Goal: Task Accomplishment & Management: Use online tool/utility

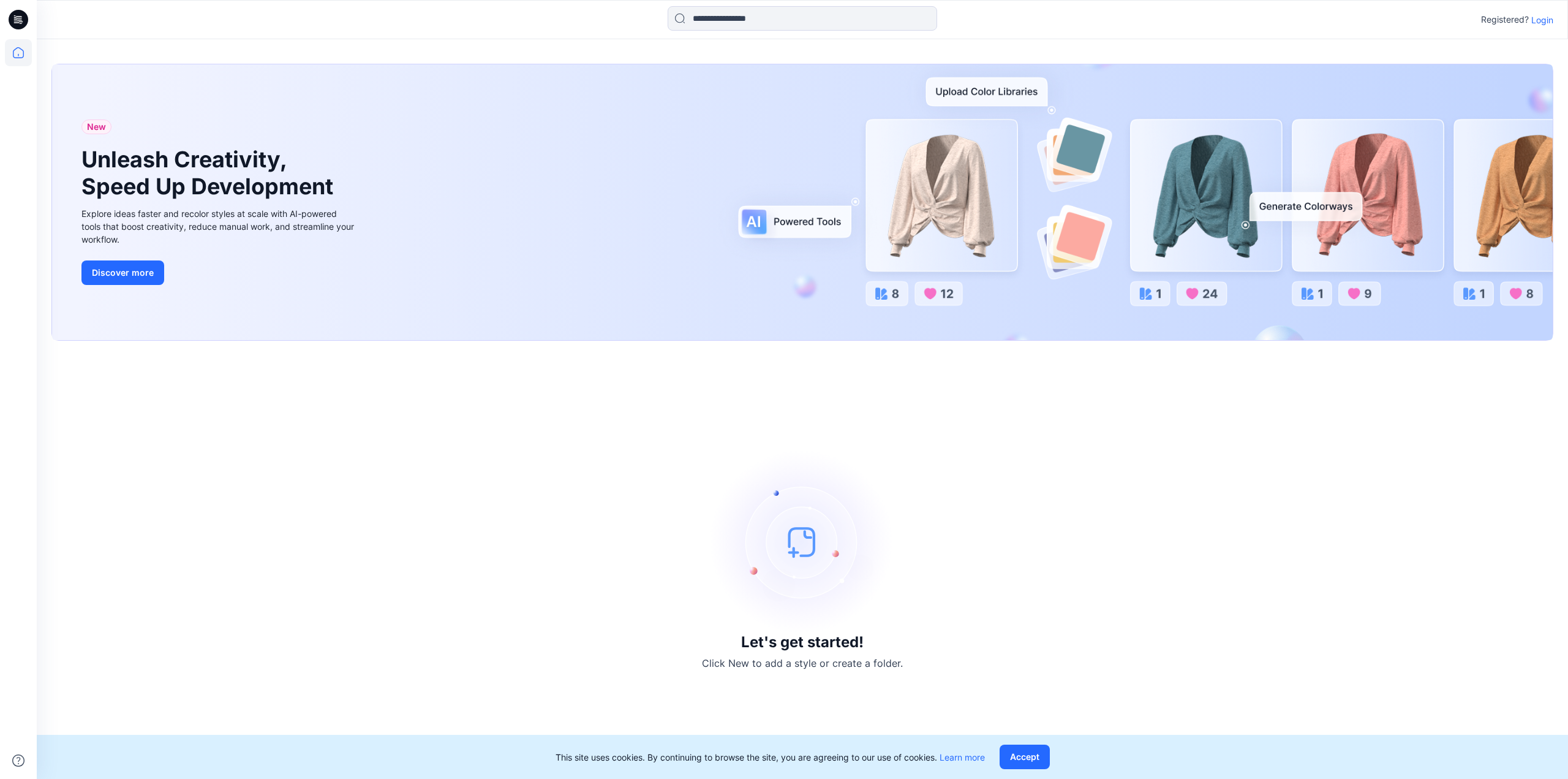
click at [1530, 21] on div "Registered? Login" at bounding box center [1517, 19] width 73 height 15
click at [1545, 21] on p "Login" at bounding box center [1542, 20] width 22 height 13
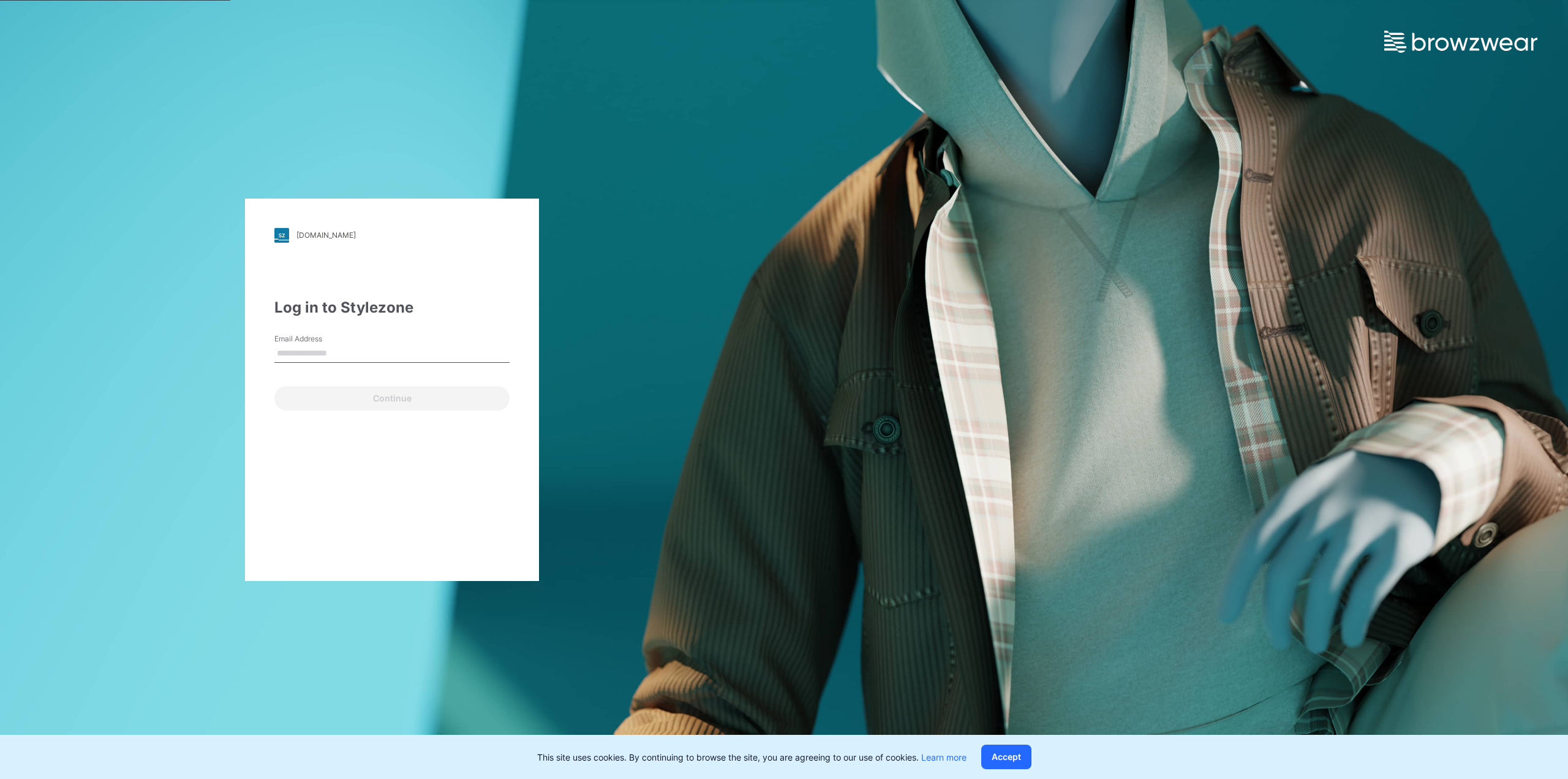
type input "**********"
click at [380, 401] on button "Continue" at bounding box center [392, 398] width 235 height 25
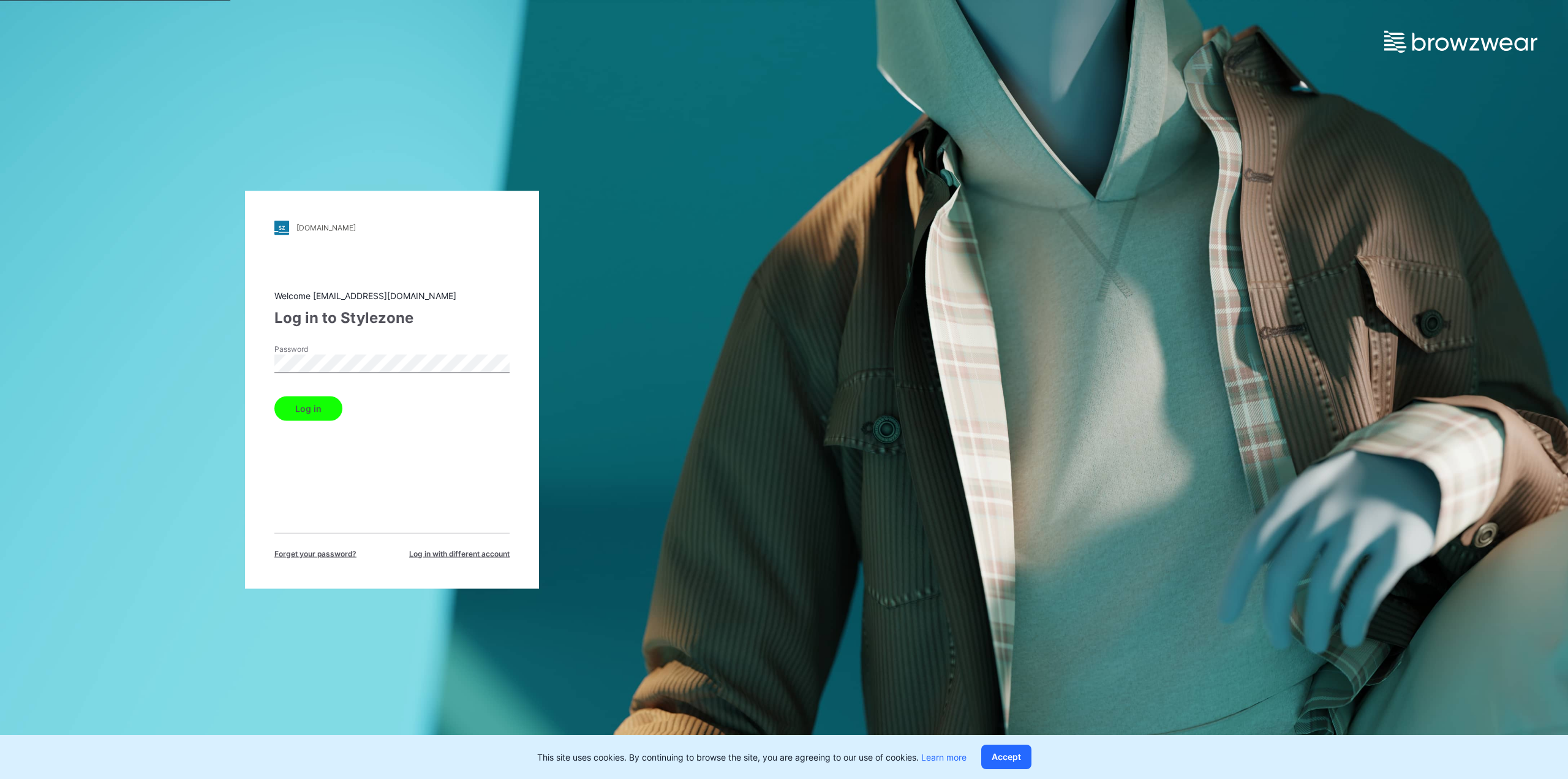
click at [324, 414] on button "Log in" at bounding box center [309, 408] width 68 height 25
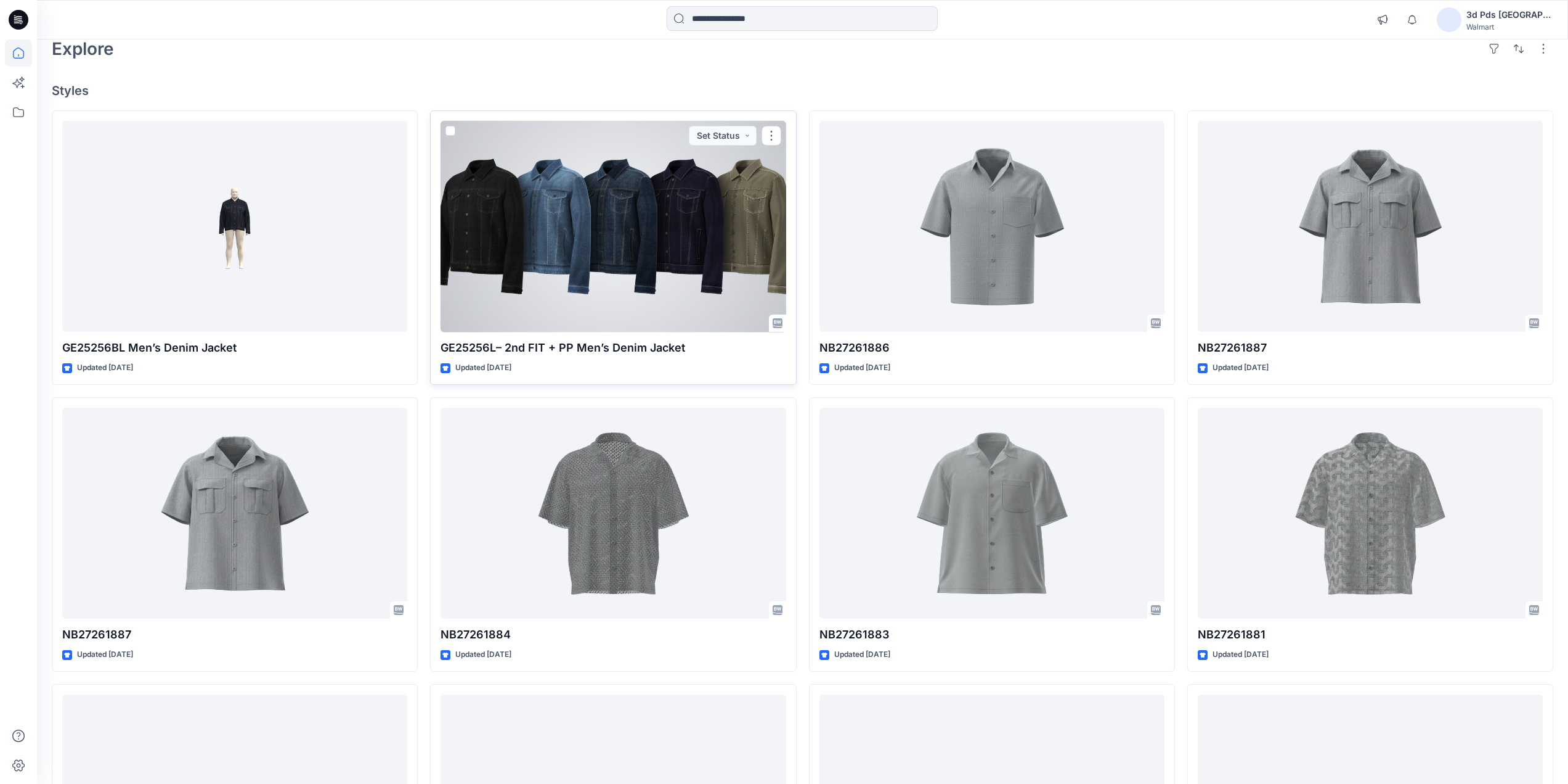
scroll to position [62, 0]
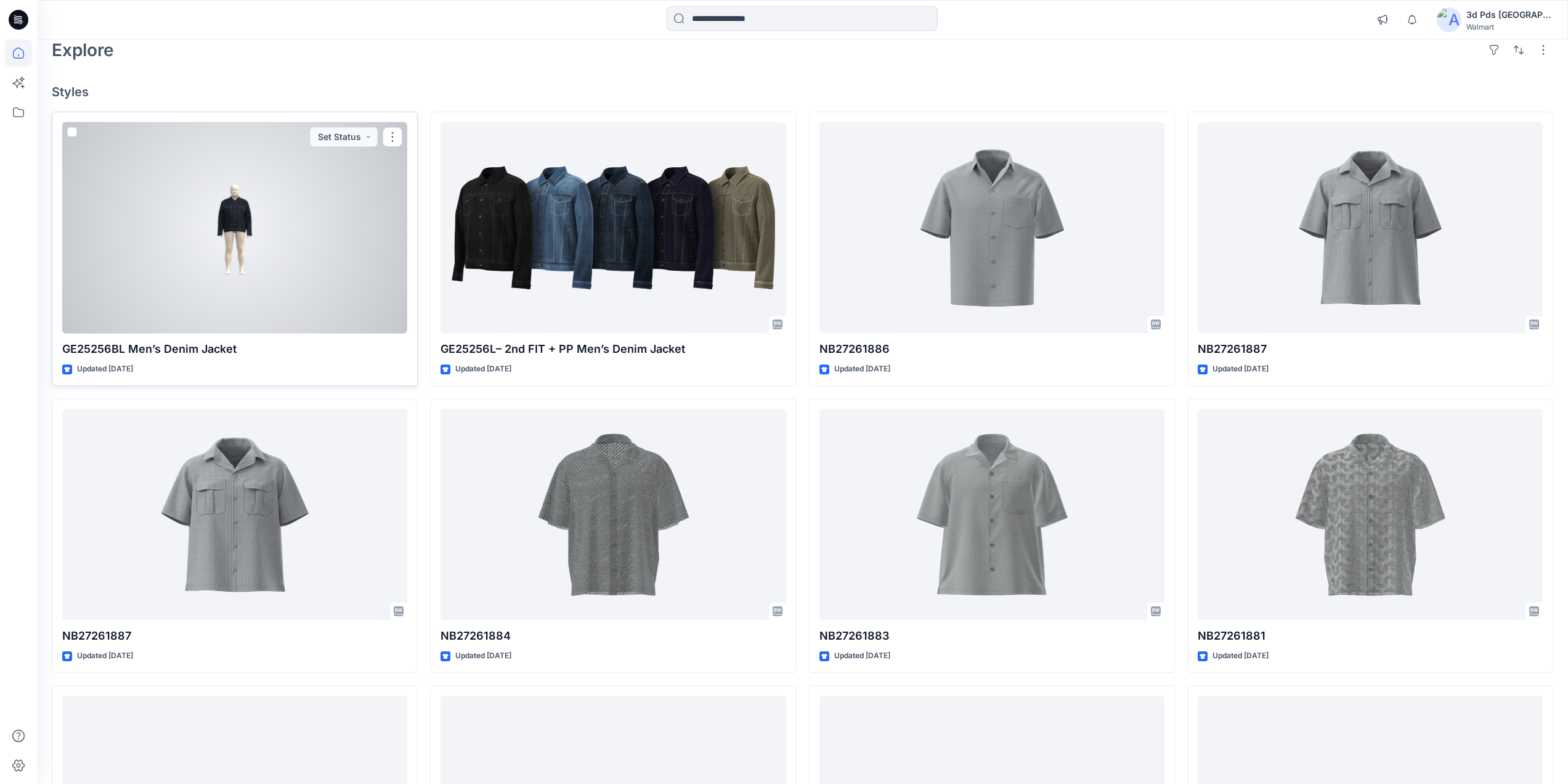
click at [227, 280] on div at bounding box center [234, 227] width 345 height 212
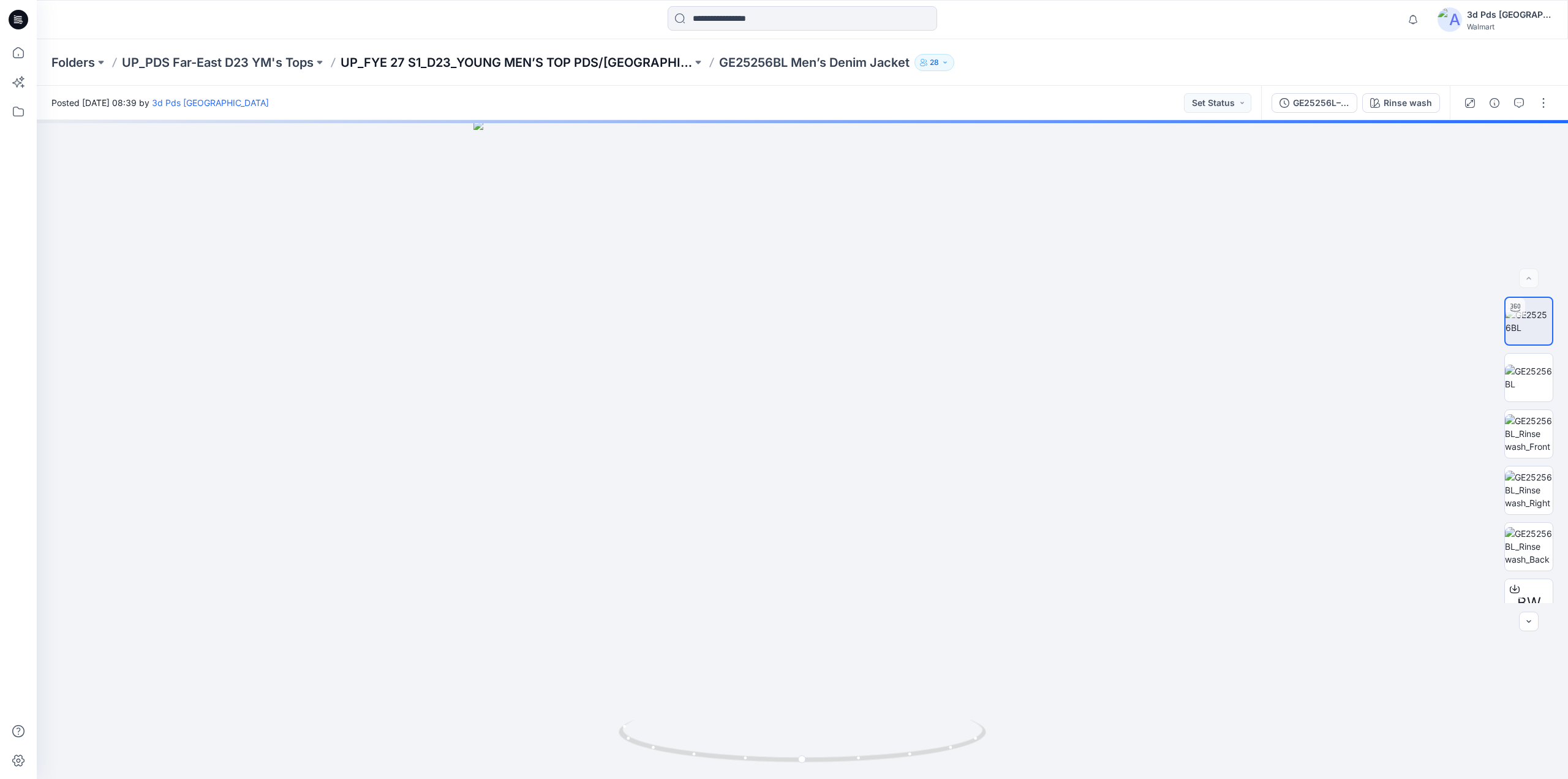
click at [566, 62] on p "UP_FYE 27 S1_D23_YOUNG MEN’S TOP PDS/[GEOGRAPHIC_DATA]" at bounding box center [516, 62] width 352 height 17
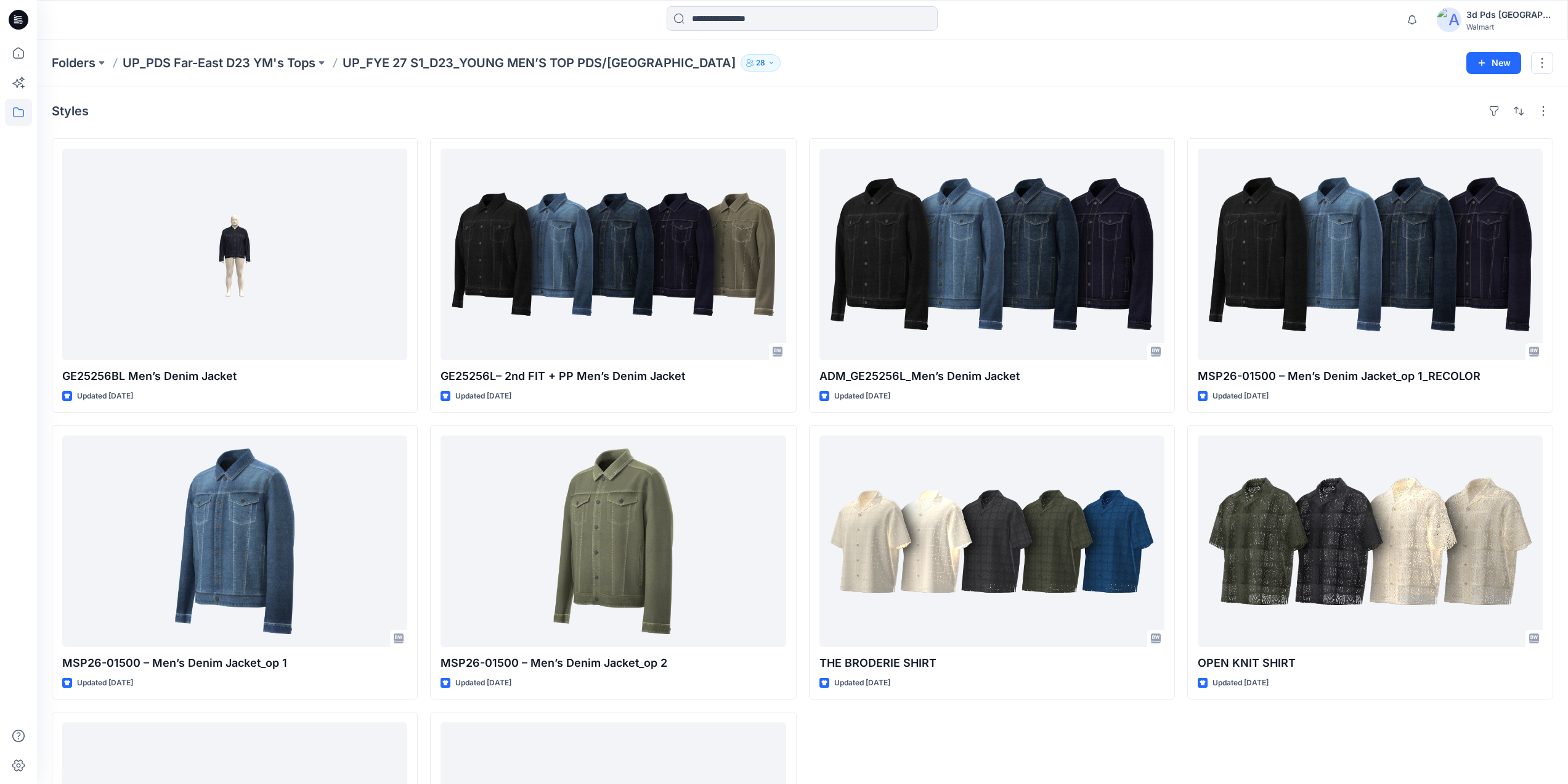
click at [671, 104] on div "Styles" at bounding box center [802, 110] width 1501 height 19
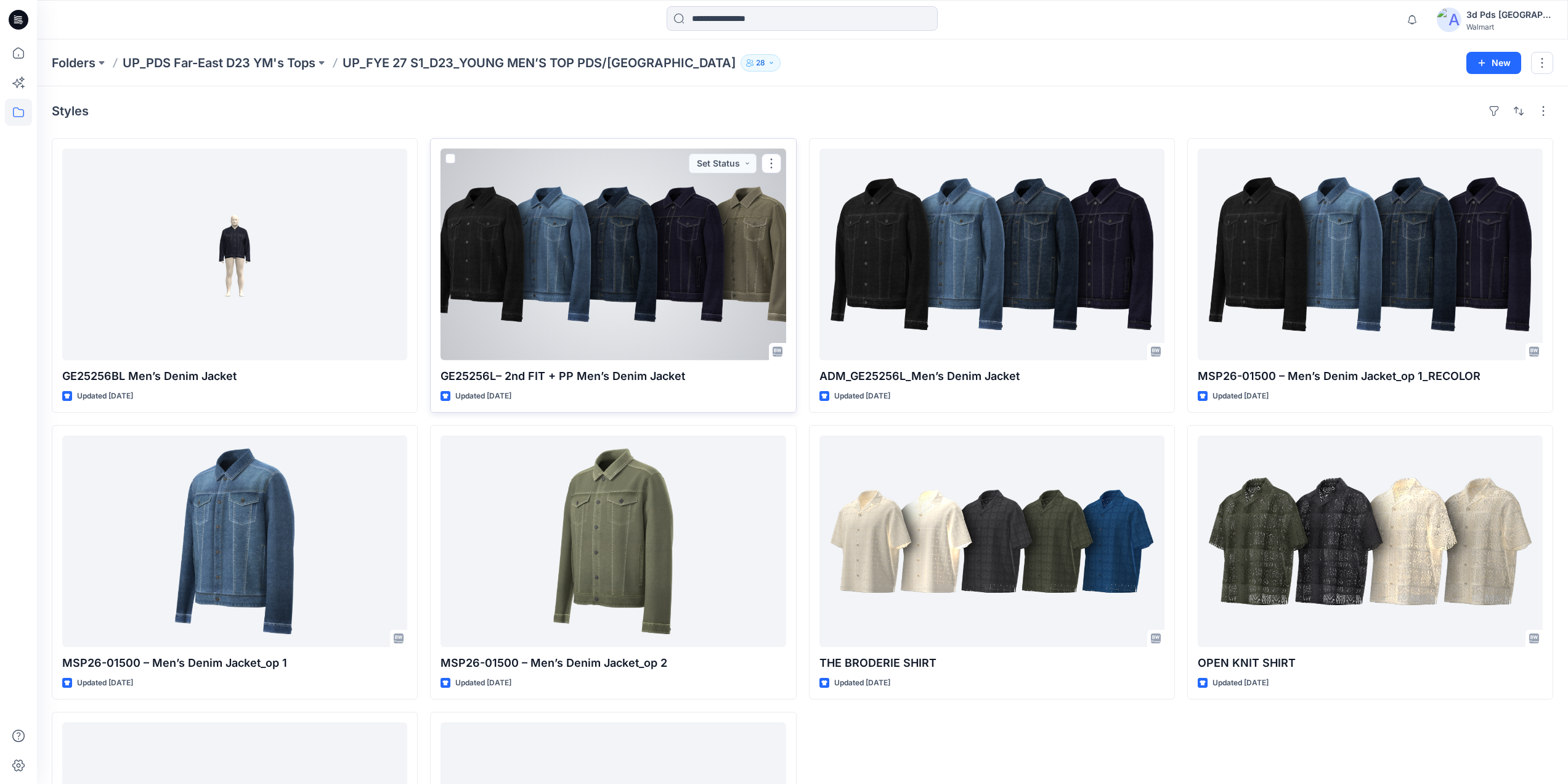
click at [592, 251] on div at bounding box center [613, 254] width 345 height 212
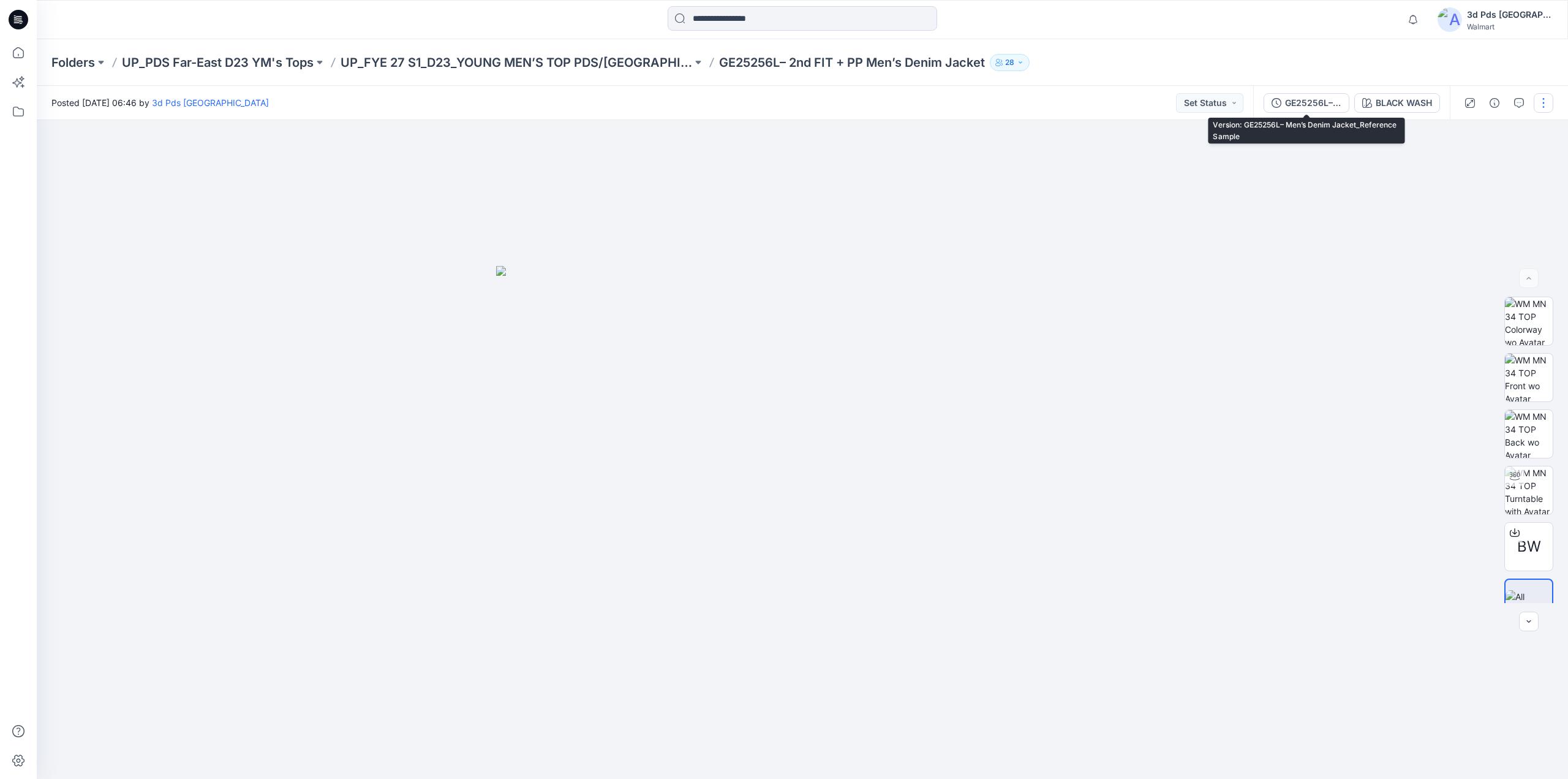
click at [1297, 105] on div "GE25256L– Men’s Denim Jacket_Reference Sample" at bounding box center [1313, 103] width 56 height 14
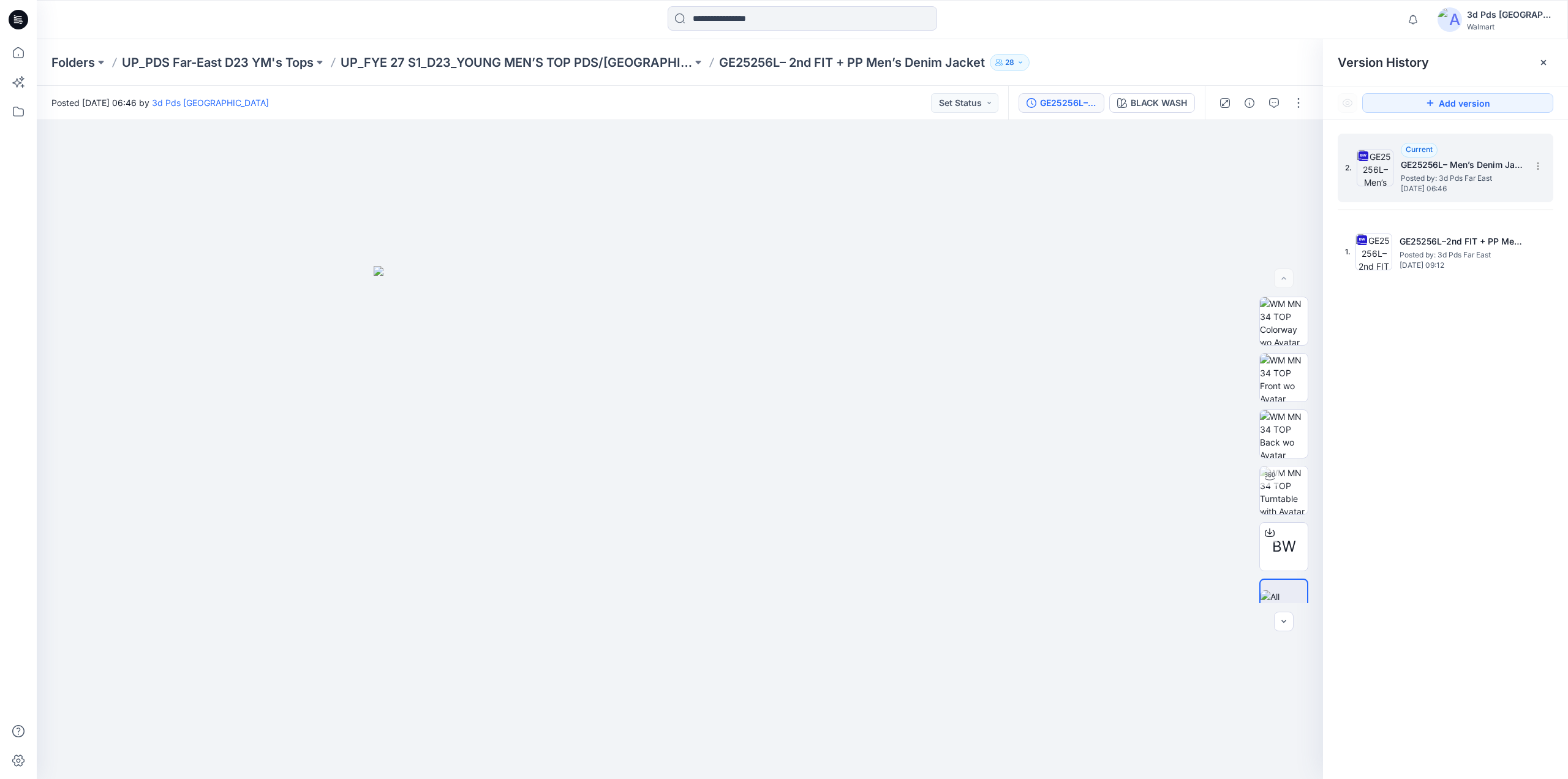
click at [1517, 166] on h5 "GE25256L– Men’s Denim Jacket_Reference Sample" at bounding box center [1461, 164] width 122 height 15
click at [1535, 167] on icon at bounding box center [1538, 165] width 10 height 10
drag, startPoint x: 1472, startPoint y: 169, endPoint x: 1449, endPoint y: 172, distance: 23.2
click at [1471, 169] on h5 "GE25256L– Men’s Denim Jacket_Reference Sample" at bounding box center [1461, 164] width 122 height 15
click at [1438, 168] on h5 "GE25256L– Men’s Denim Jacket_Reference Sample" at bounding box center [1461, 164] width 122 height 15
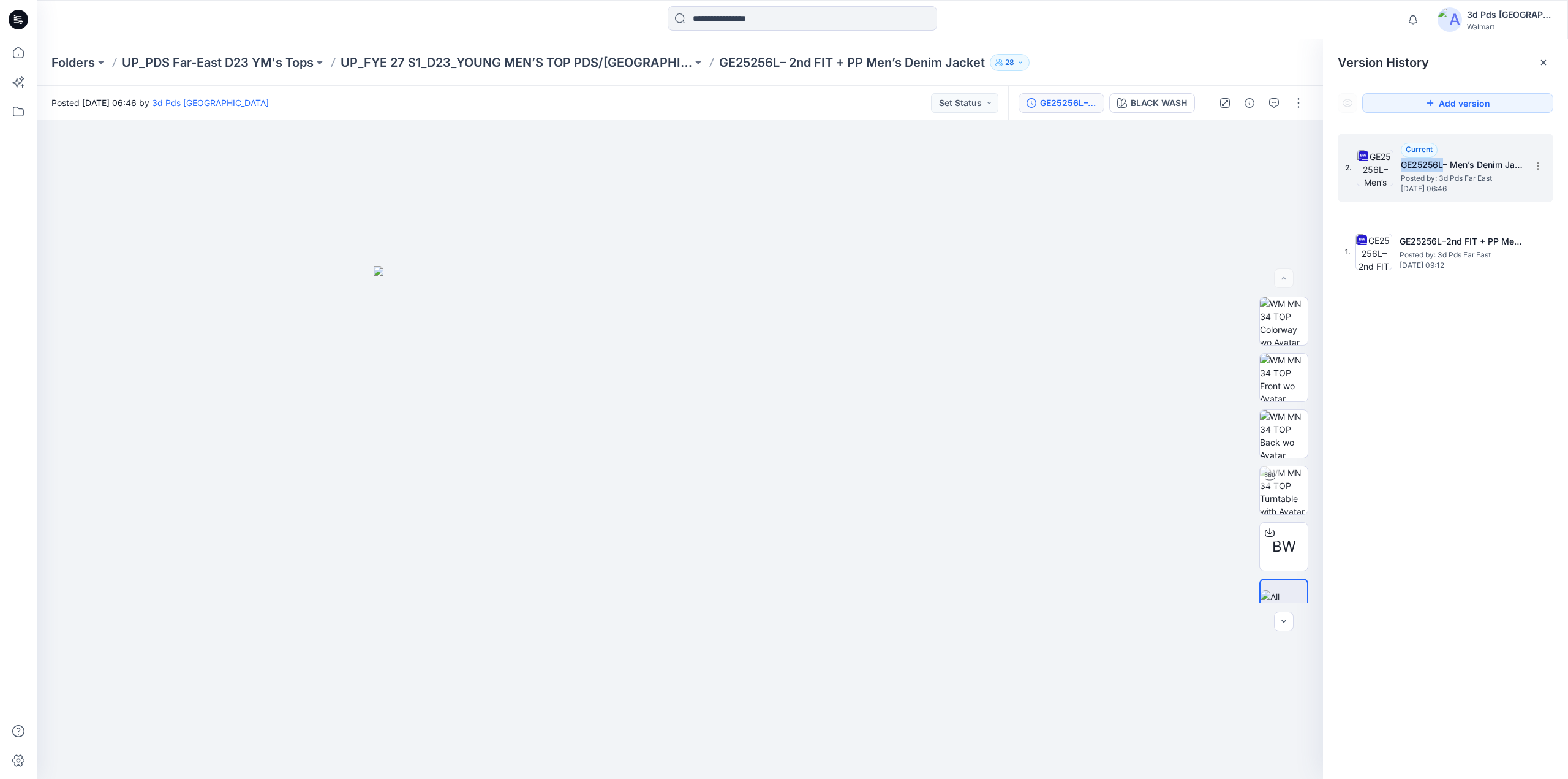
click at [1438, 168] on h5 "GE25256L– Men’s Denim Jacket_Reference Sample" at bounding box center [1461, 164] width 122 height 15
click at [1479, 180] on span "Posted by: 3d Pds Far East" at bounding box center [1461, 177] width 122 height 12
click at [1475, 177] on span "Posted by: 3d Pds Far East" at bounding box center [1461, 177] width 122 height 12
click at [1475, 175] on span "Posted by: 3d Pds Far East" at bounding box center [1461, 177] width 122 height 12
click at [1536, 166] on icon at bounding box center [1538, 165] width 10 height 10
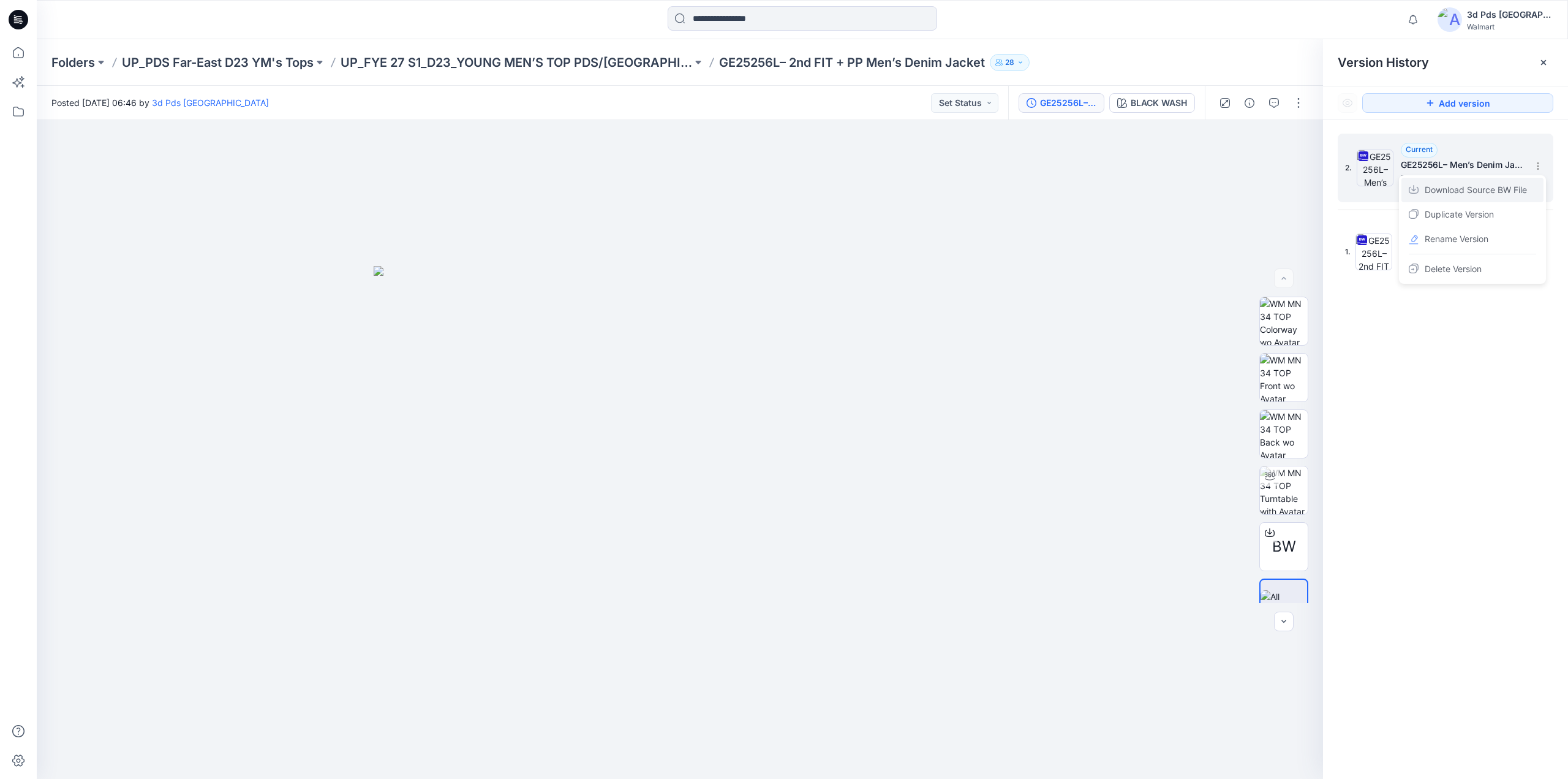
click at [1497, 192] on span "Download Source BW File" at bounding box center [1475, 190] width 102 height 15
click at [742, 59] on p "GE25256L– 2nd FIT + PP Men’s Denim Jacket" at bounding box center [852, 62] width 265 height 17
click at [640, 64] on p "UP_FYE 27 S1_D23_YOUNG MEN’S TOP PDS/[GEOGRAPHIC_DATA]" at bounding box center [516, 62] width 352 height 17
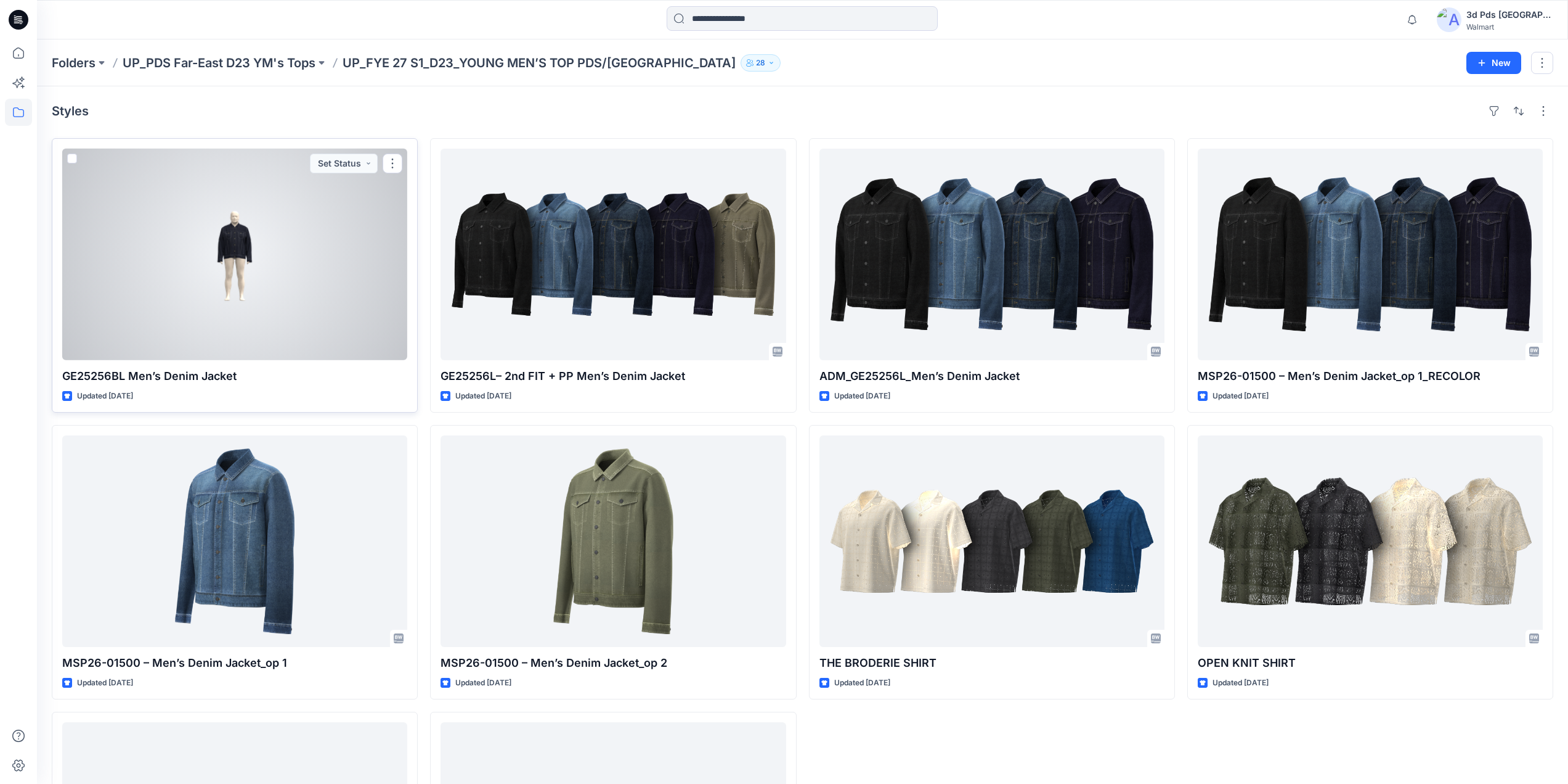
click at [332, 199] on div at bounding box center [234, 254] width 345 height 212
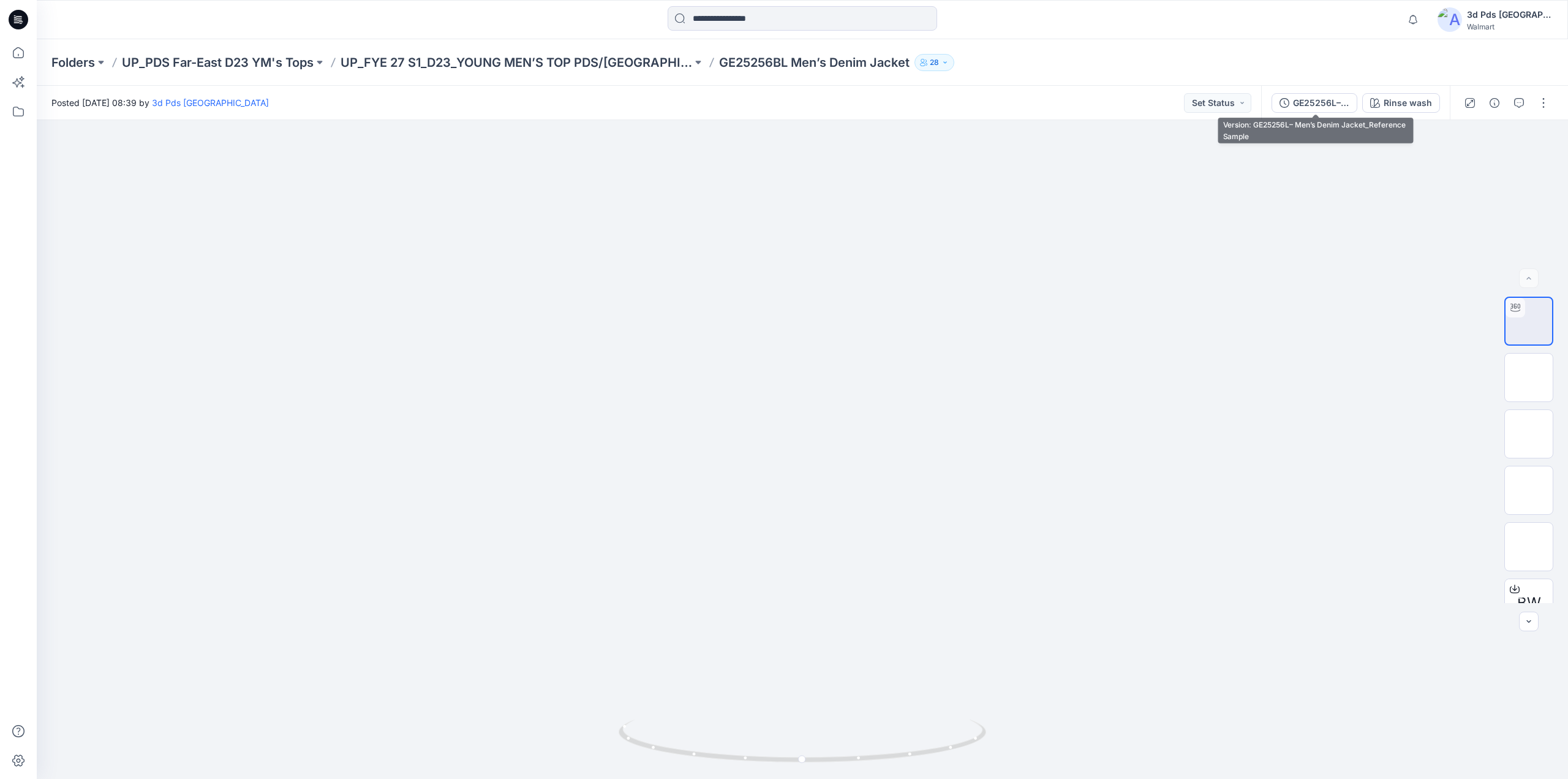
click at [1328, 99] on div "GE25256L– Men’s Denim Jacket_Reference Sample" at bounding box center [1321, 103] width 56 height 14
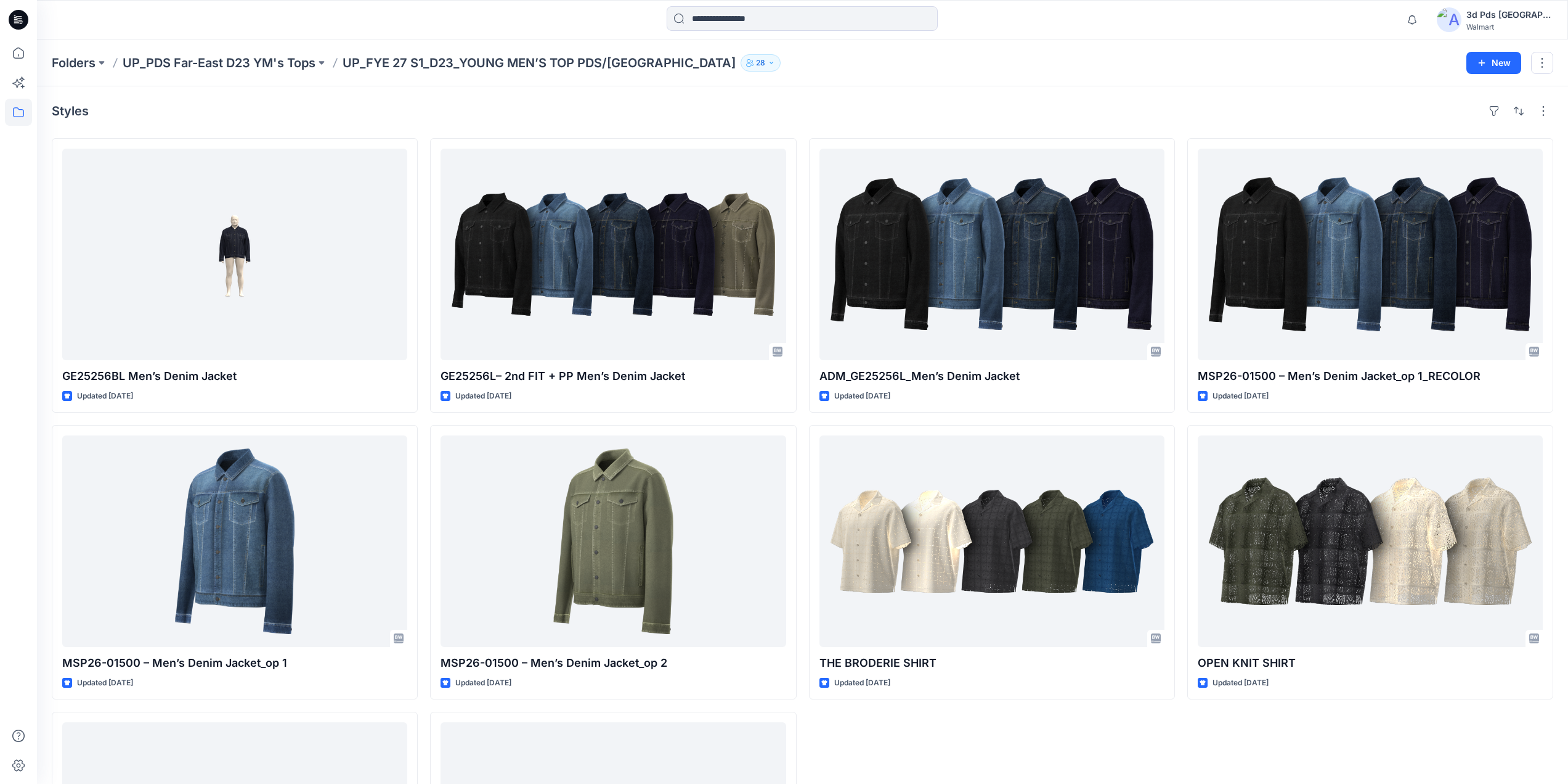
click at [1525, 16] on div "3d Pds [GEOGRAPHIC_DATA]" at bounding box center [1509, 15] width 86 height 15
click at [1406, 197] on p "Sign out" at bounding box center [1407, 195] width 33 height 23
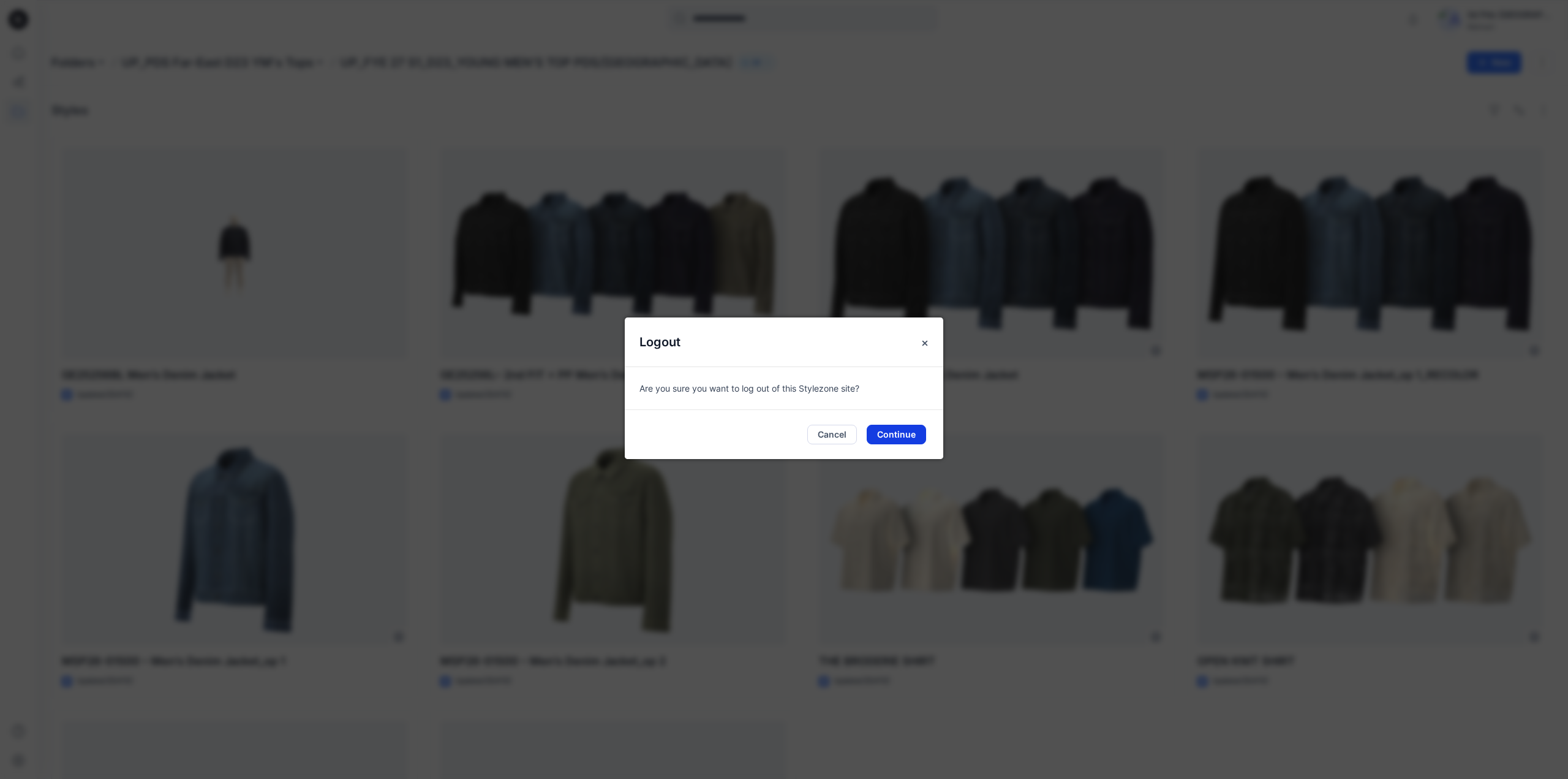
click at [915, 432] on button "Continue" at bounding box center [897, 434] width 60 height 19
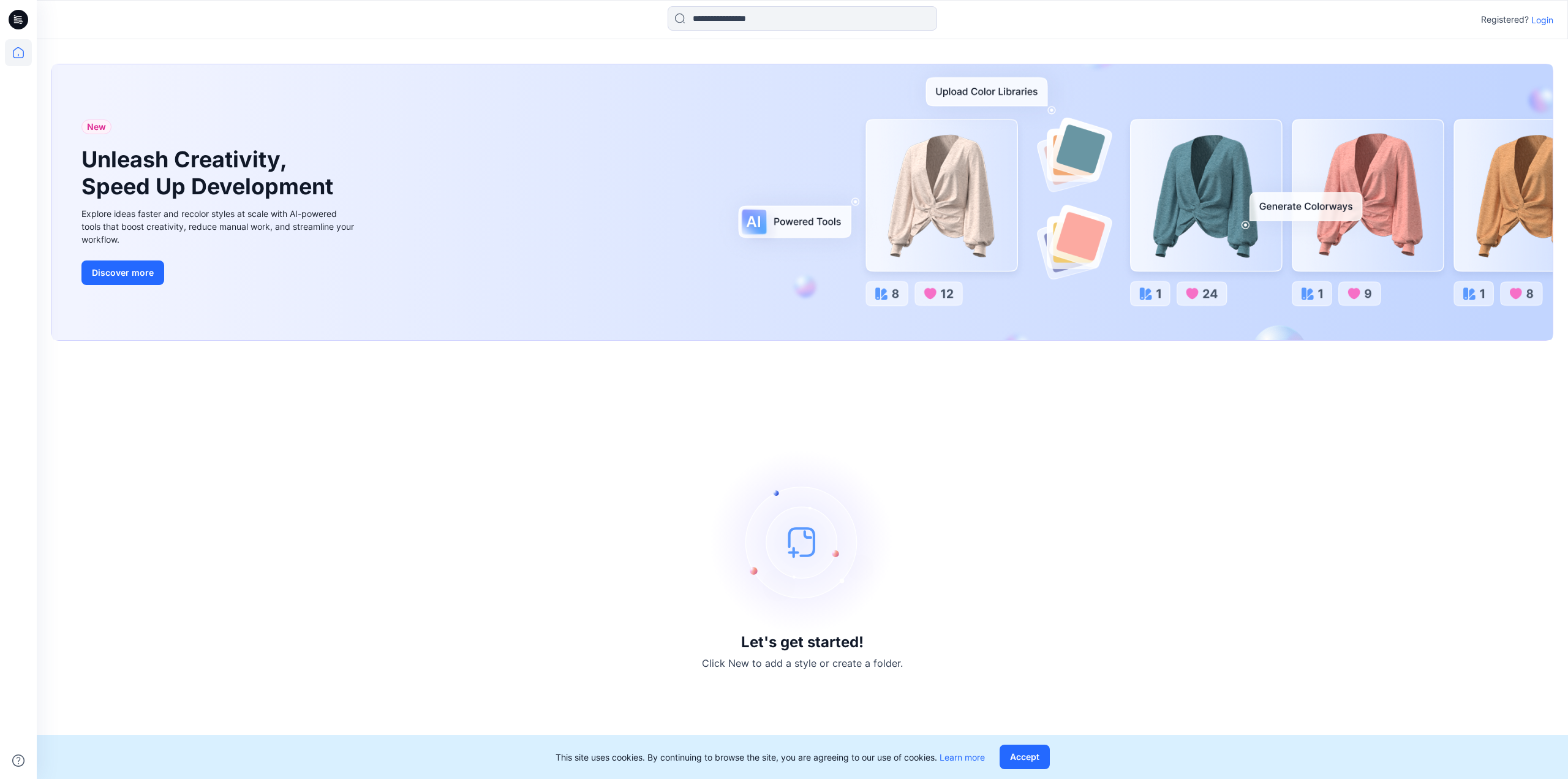
click at [1545, 17] on p "Login" at bounding box center [1542, 20] width 22 height 13
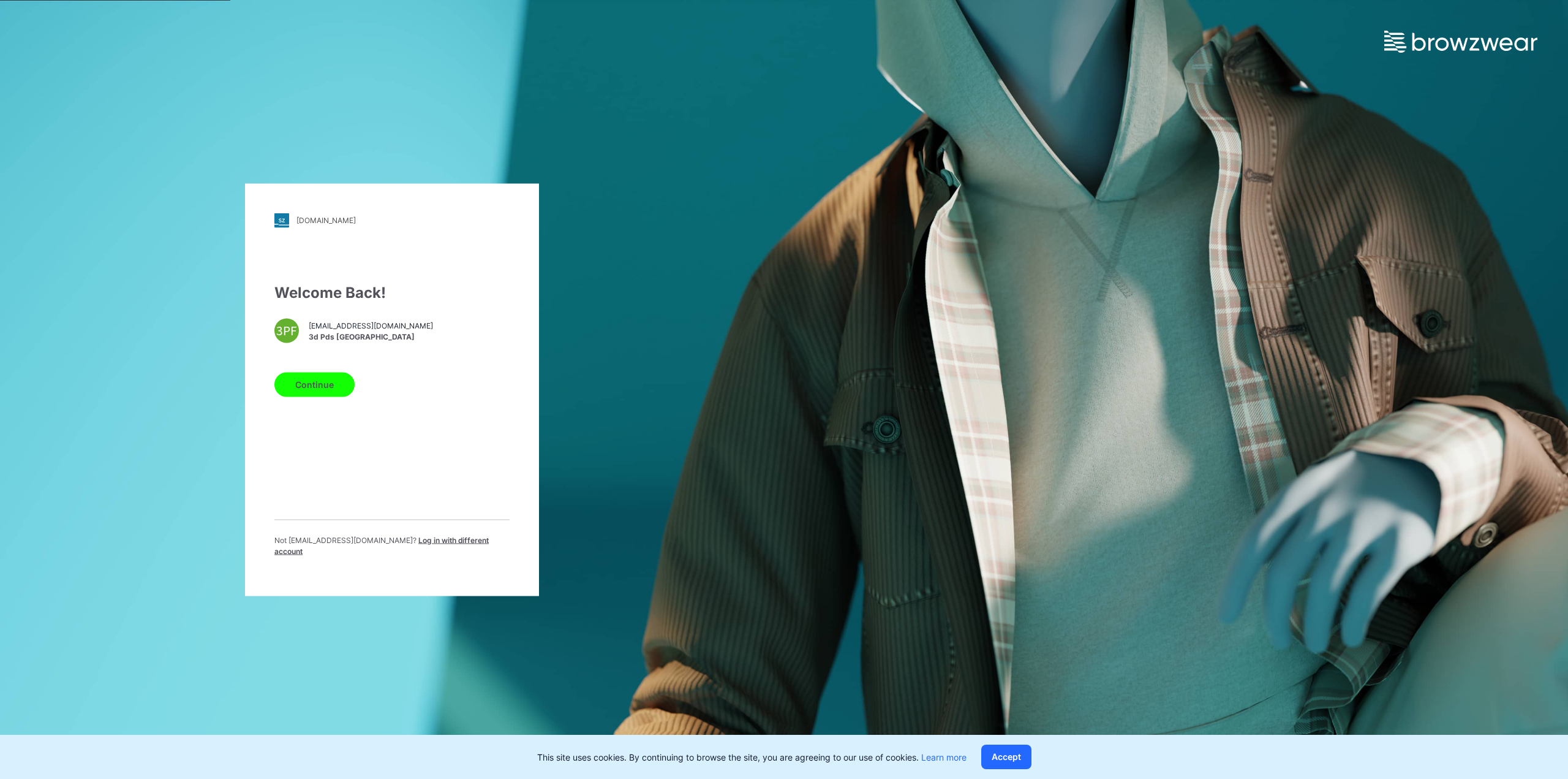
click at [463, 546] on span "Log in with different account" at bounding box center [381, 545] width 214 height 20
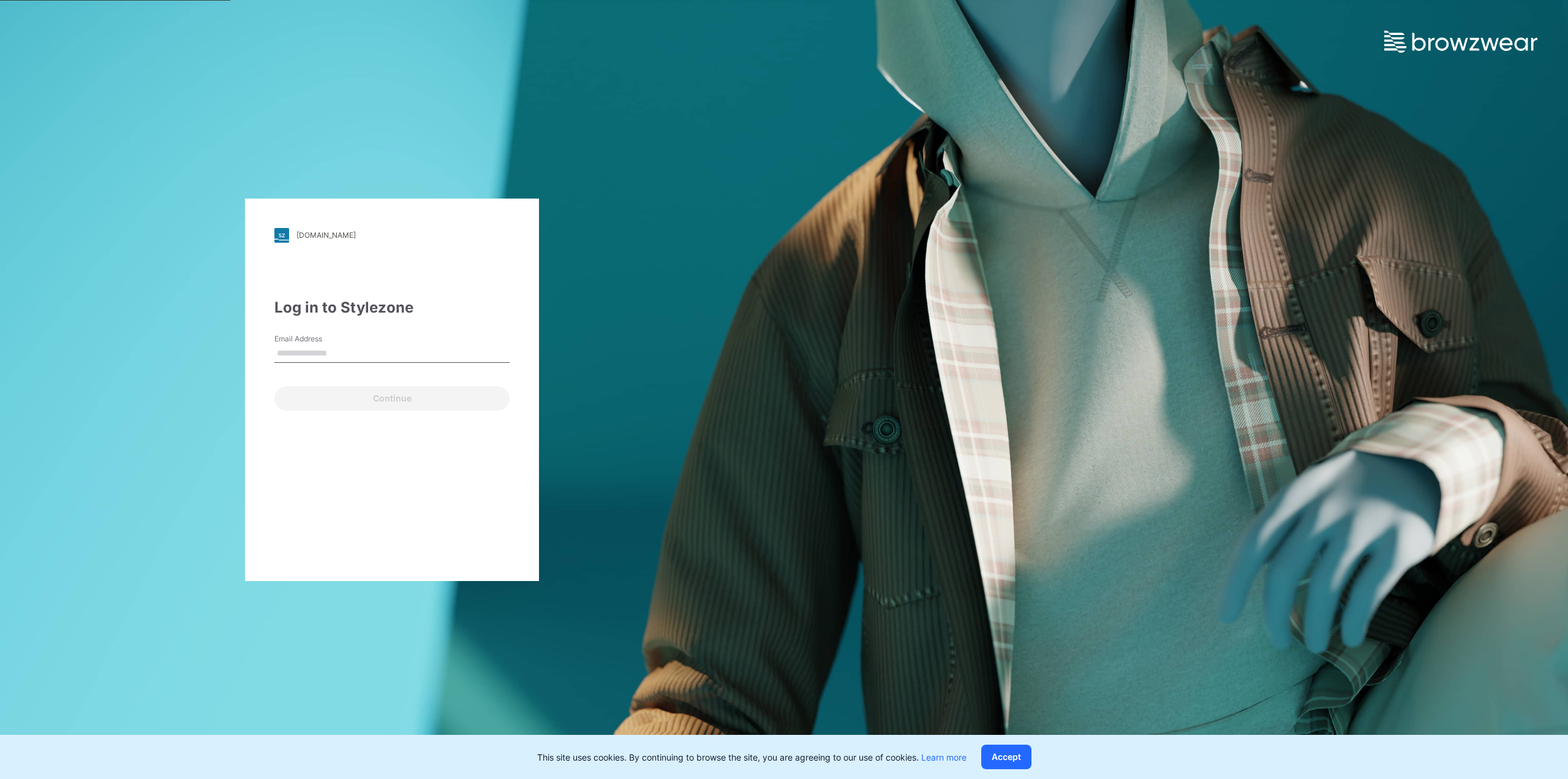
drag, startPoint x: 389, startPoint y: 352, endPoint x: 342, endPoint y: 353, distance: 47.0
click at [342, 353] on input "Email Address" at bounding box center [392, 354] width 235 height 18
click at [383, 358] on input "Email Address" at bounding box center [392, 354] width 235 height 18
drag, startPoint x: 444, startPoint y: 322, endPoint x: 437, endPoint y: 342, distance: 21.2
click at [446, 323] on div "Log in to Stylezone Email Address Email is required Continue" at bounding box center [392, 354] width 235 height 114
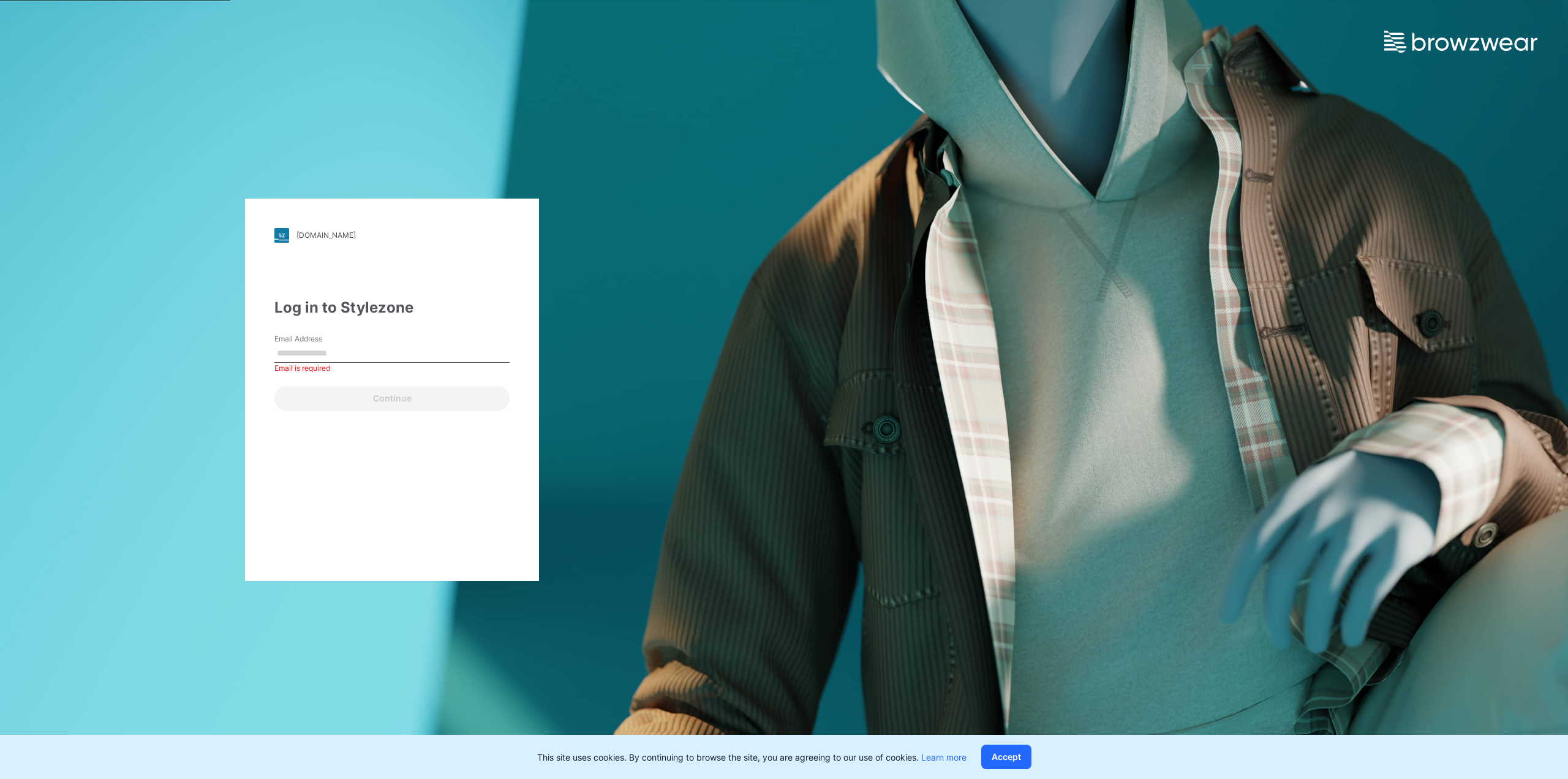
click at [340, 354] on input "Email Address" at bounding box center [392, 354] width 235 height 18
click at [343, 353] on input "Email Address" at bounding box center [392, 354] width 235 height 18
type input "**********"
drag, startPoint x: 396, startPoint y: 350, endPoint x: 243, endPoint y: 350, distance: 153.0
click at [244, 350] on div "**********" at bounding box center [392, 390] width 784 height 779
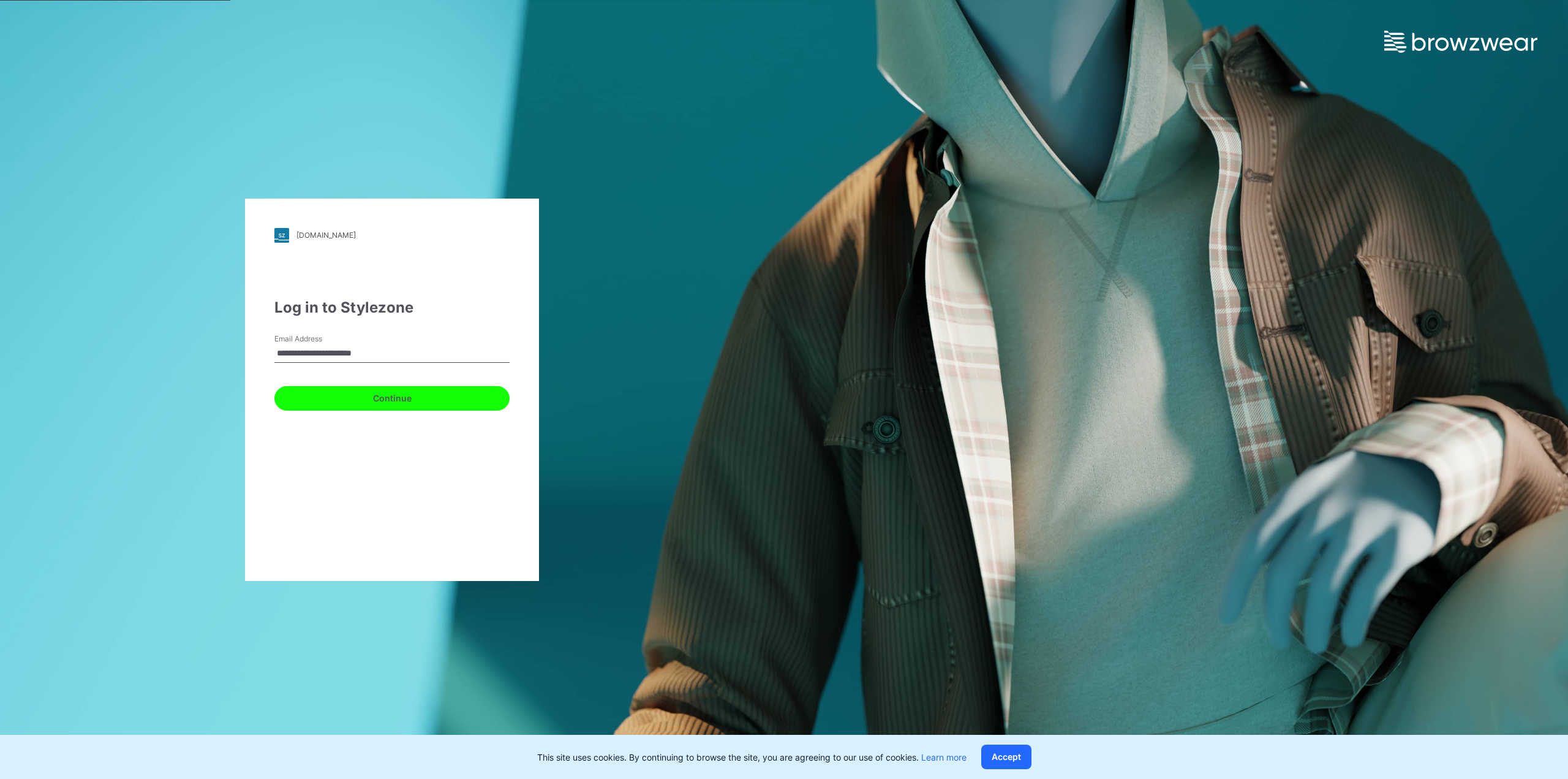
click at [409, 401] on button "Continue" at bounding box center [392, 398] width 235 height 25
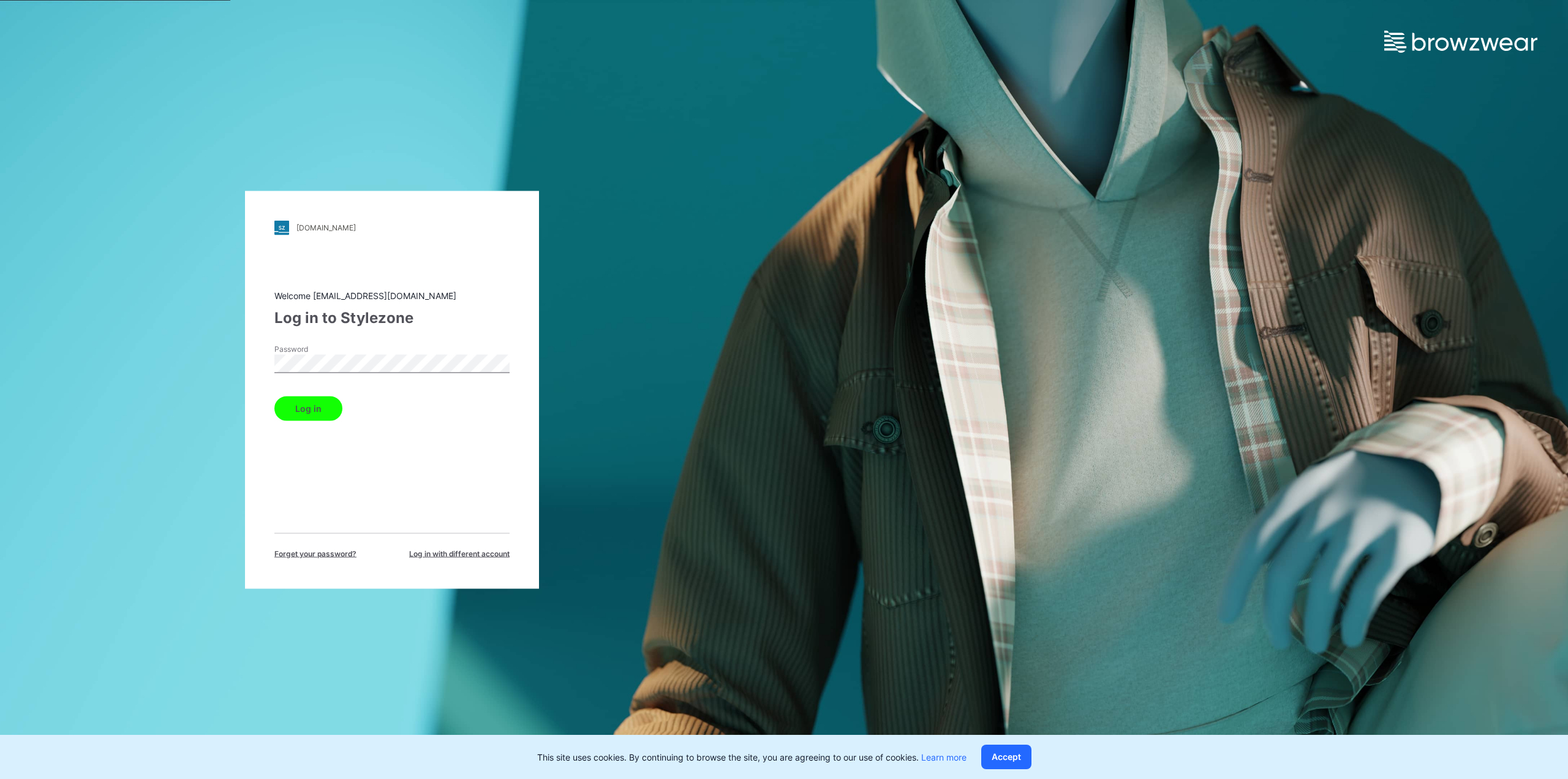
click at [503, 308] on div "Log in to Stylezone" at bounding box center [392, 317] width 235 height 22
